Goal: Find specific page/section: Find specific page/section

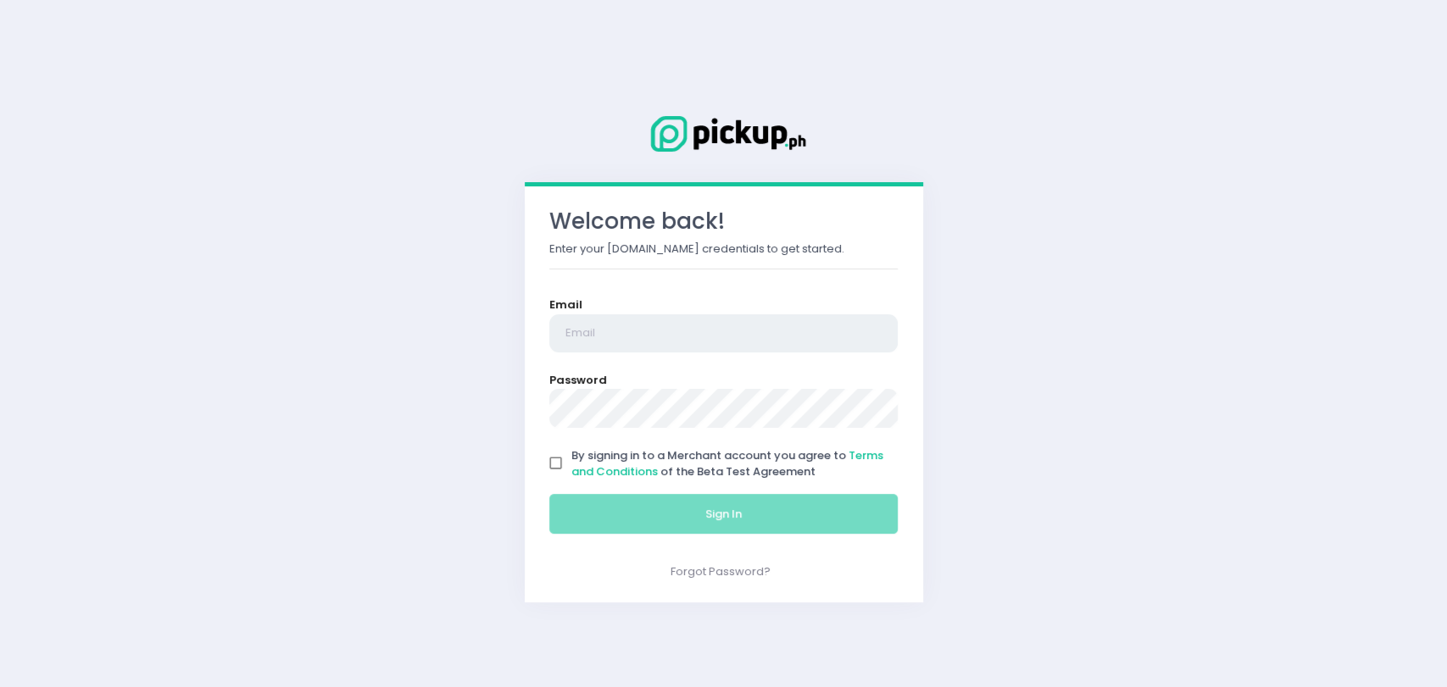
type input "[EMAIL_ADDRESS][DOMAIN_NAME]"
click at [564, 458] on input "By signing in to a Merchant account you agree to Terms and Conditions of the Be…" at bounding box center [556, 463] width 32 height 32
checkbox input "true"
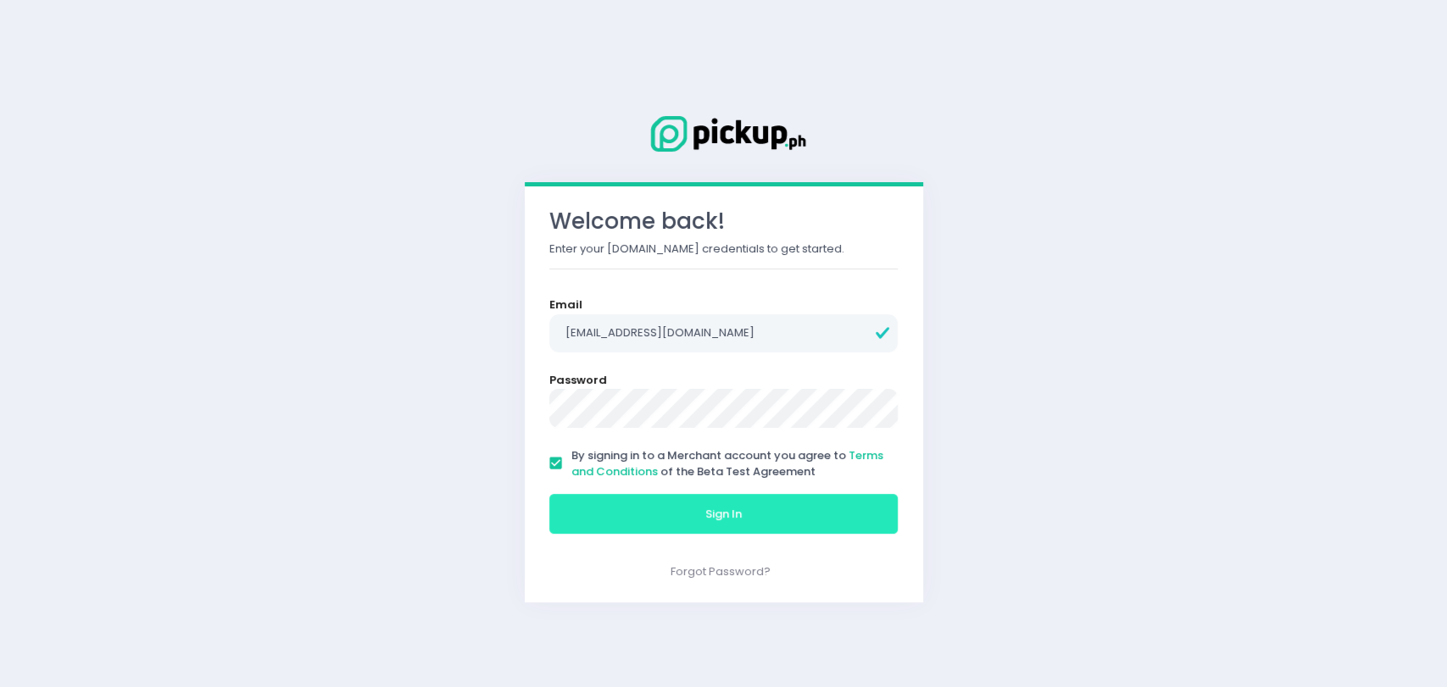
click at [633, 517] on button "Sign In" at bounding box center [723, 514] width 349 height 41
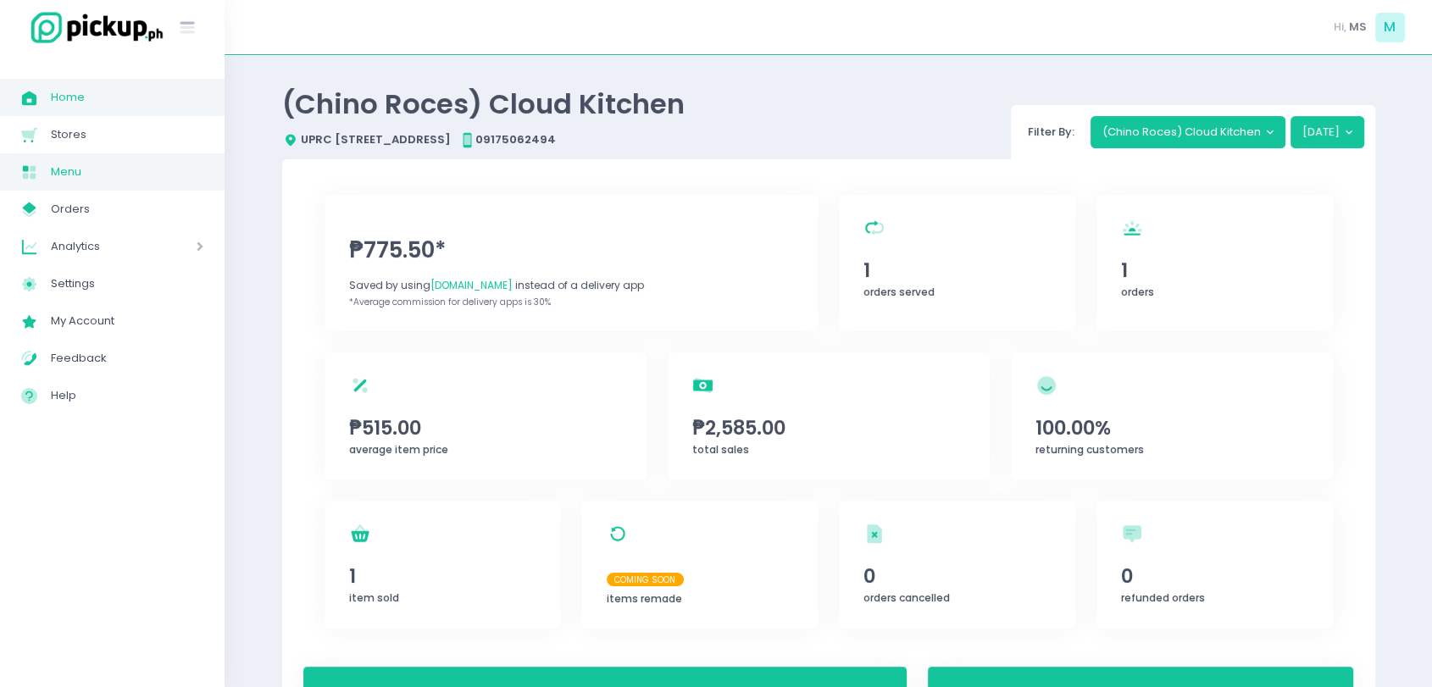
click at [55, 164] on span "Menu" at bounding box center [127, 172] width 153 height 22
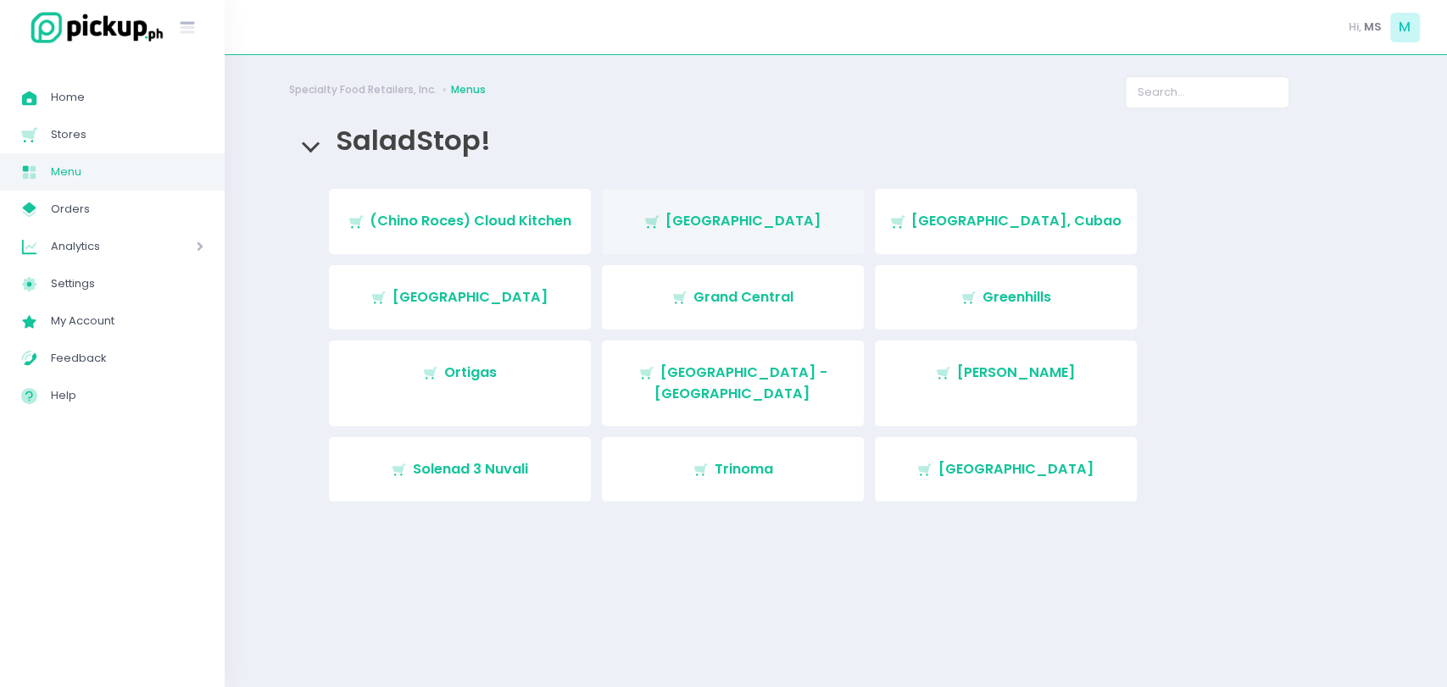
click at [743, 214] on span "[GEOGRAPHIC_DATA]" at bounding box center [743, 220] width 156 height 19
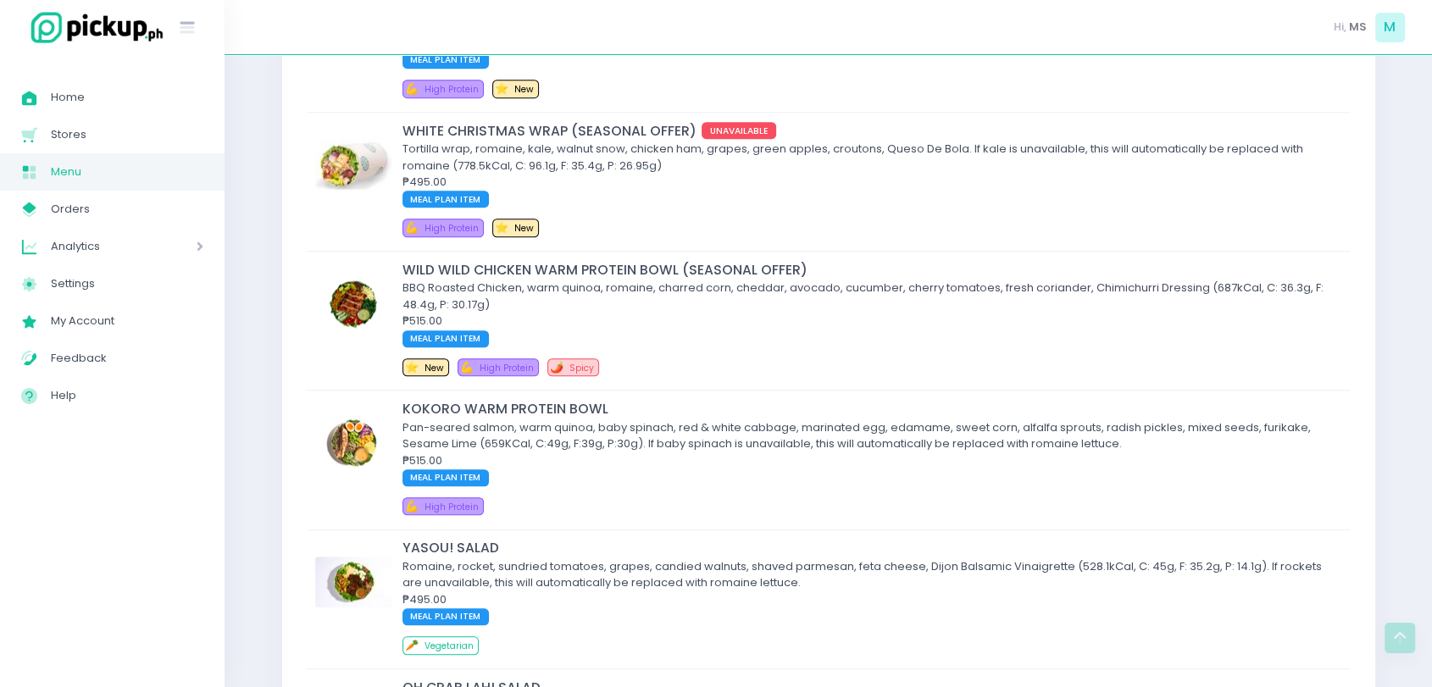
scroll to position [1234, 0]
